Goal: Information Seeking & Learning: Understand process/instructions

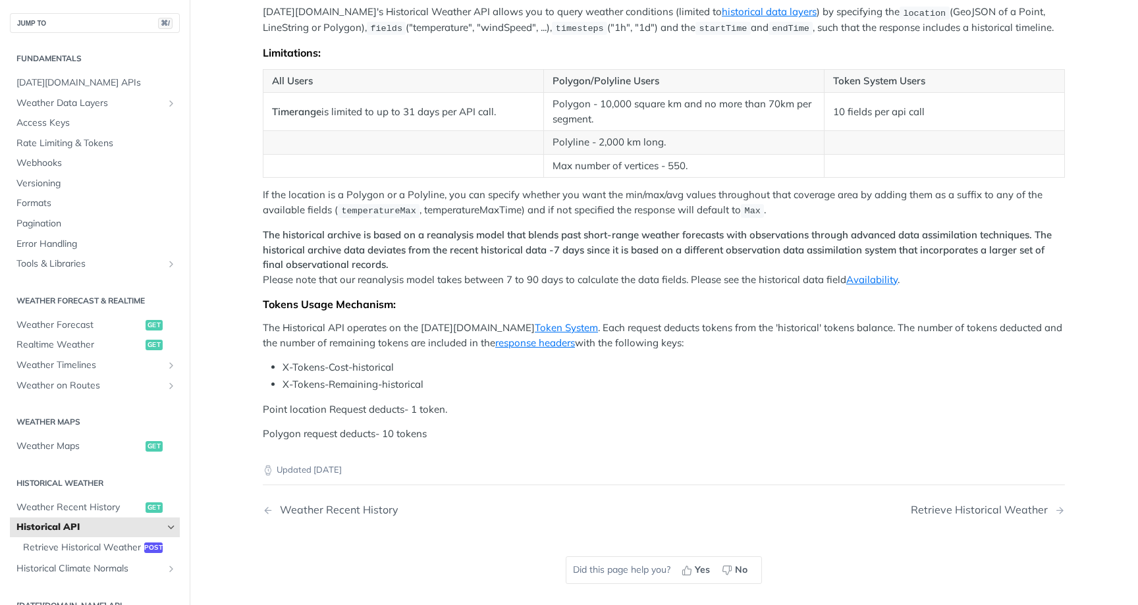
scroll to position [525, 0]
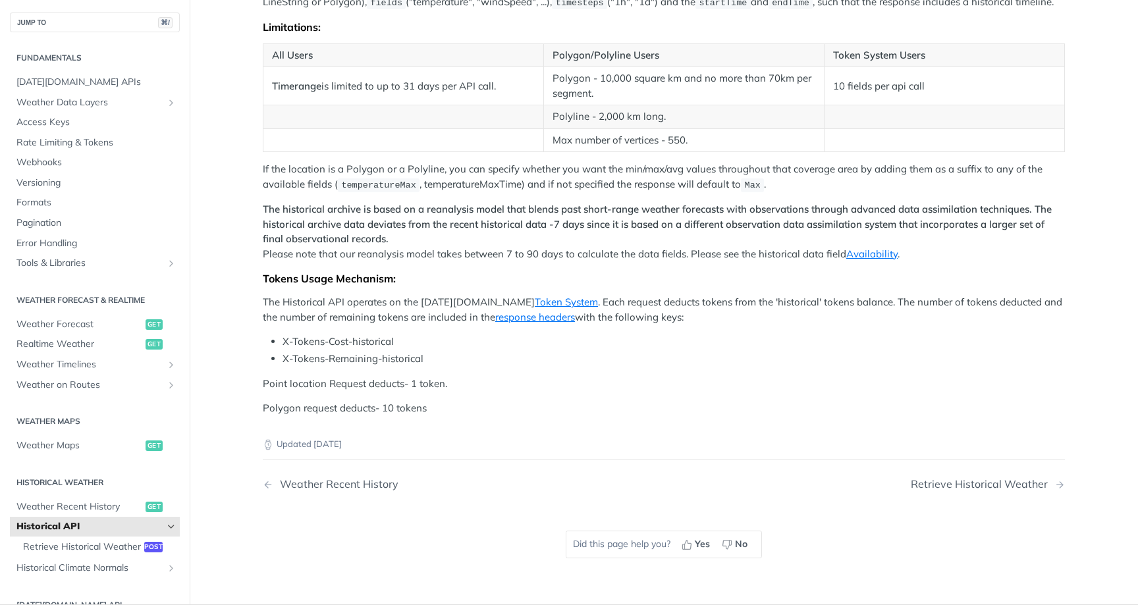
click at [724, 229] on p "The historical archive is based on a reanalysis model that blends past short-ra…" at bounding box center [664, 231] width 802 height 59
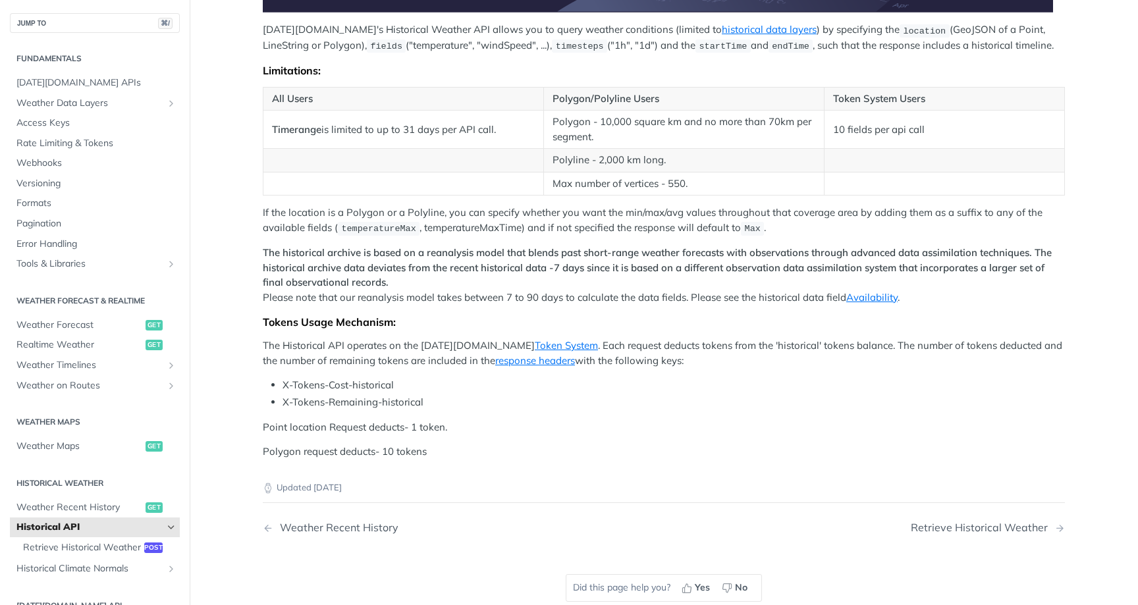
scroll to position [494, 0]
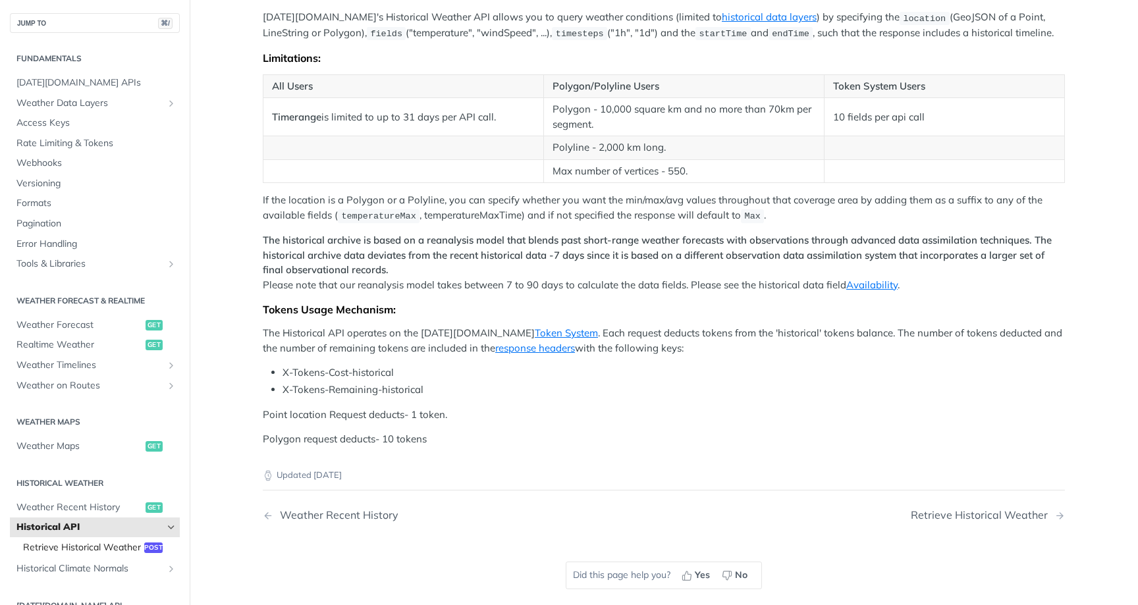
click at [151, 546] on span "post" at bounding box center [153, 548] width 18 height 11
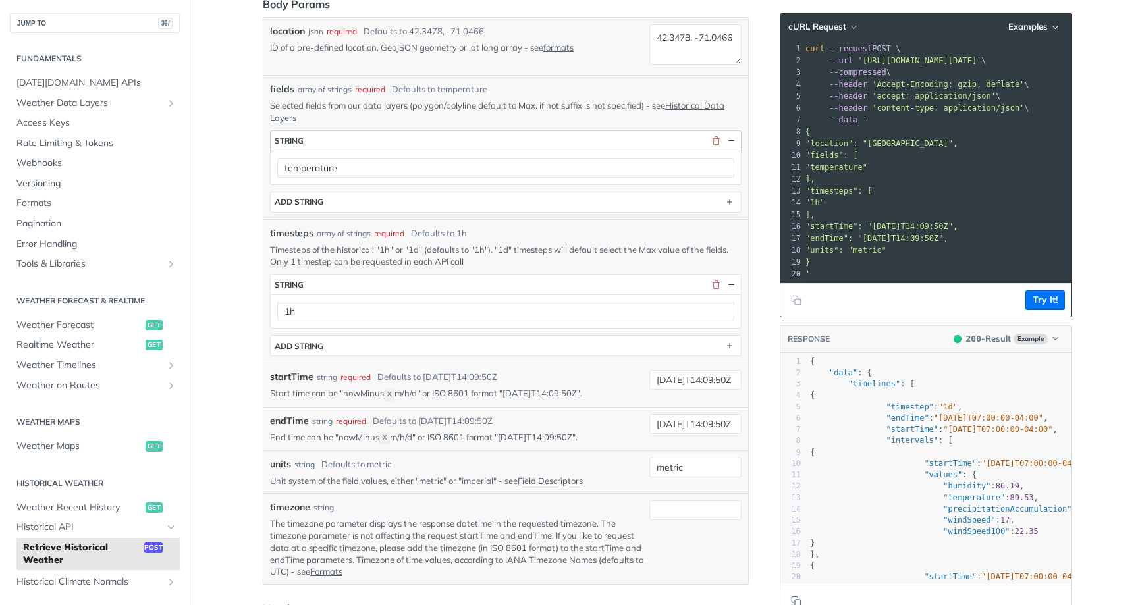
scroll to position [455, 0]
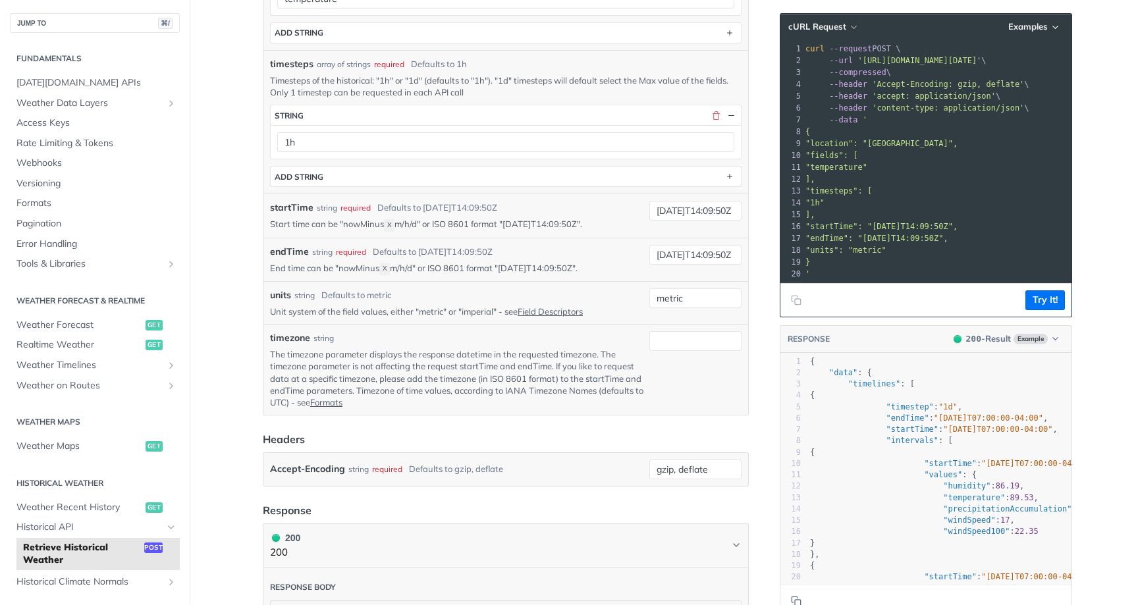
click at [494, 207] on div "Defaults to [DATE]T14:09:50Z" at bounding box center [437, 208] width 120 height 13
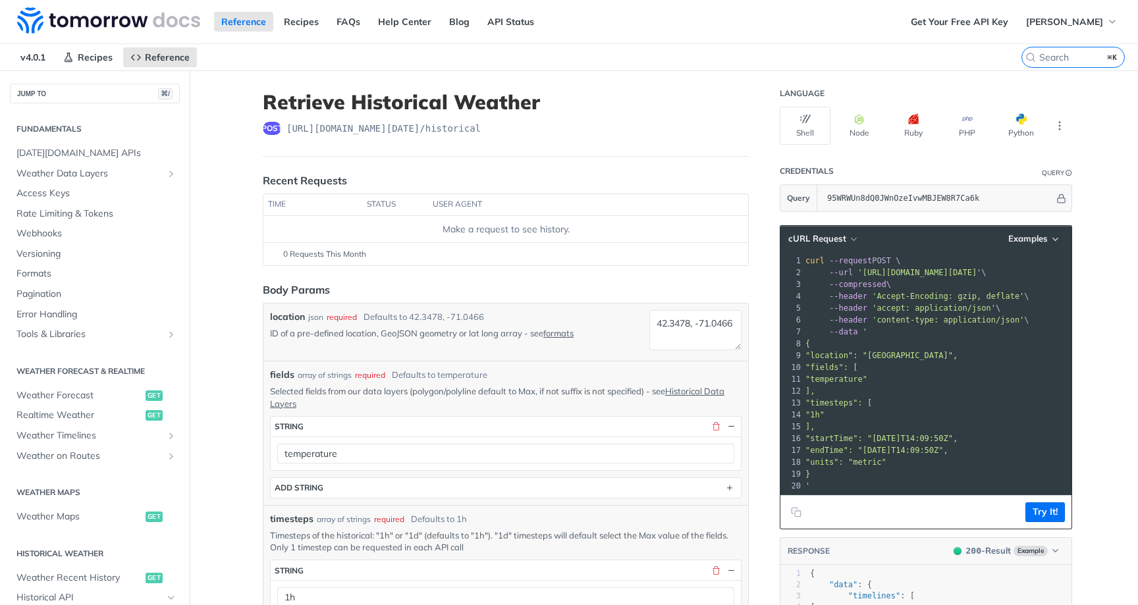
scroll to position [0, 0]
click at [539, 242] on footer "0 Requests This Month" at bounding box center [505, 253] width 485 height 23
click at [539, 231] on div "Make a request to see history." at bounding box center [506, 230] width 474 height 14
click at [602, 235] on div "Make a request to see history." at bounding box center [506, 230] width 474 height 14
click at [45, 57] on span "v4.0.1" at bounding box center [33, 57] width 40 height 20
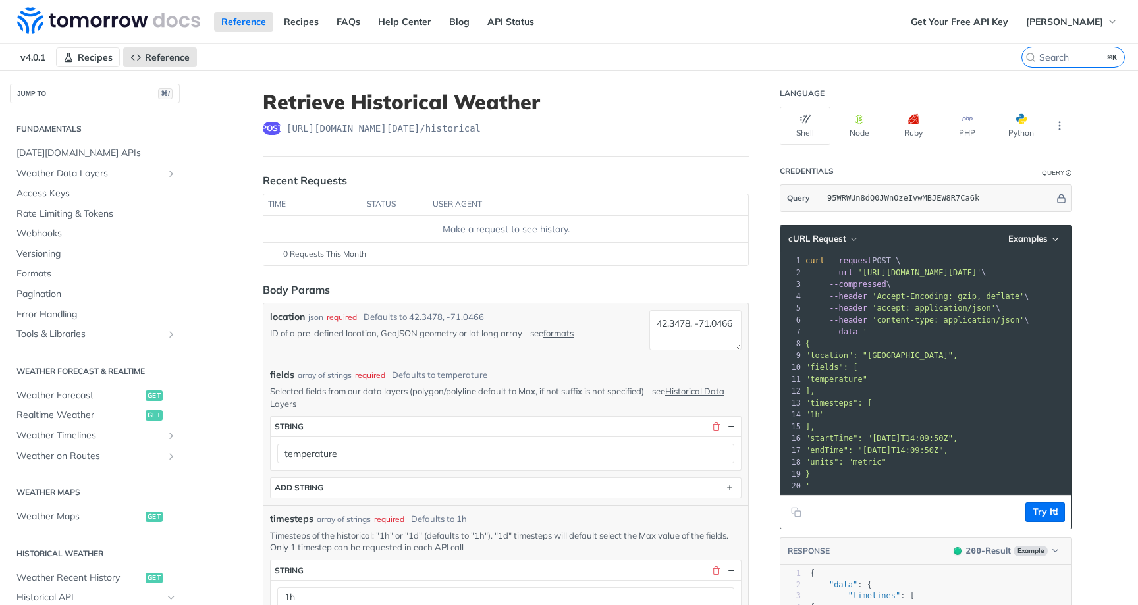
click at [113, 57] on span "Recipes" at bounding box center [95, 57] width 35 height 12
